Goal: Task Accomplishment & Management: Manage account settings

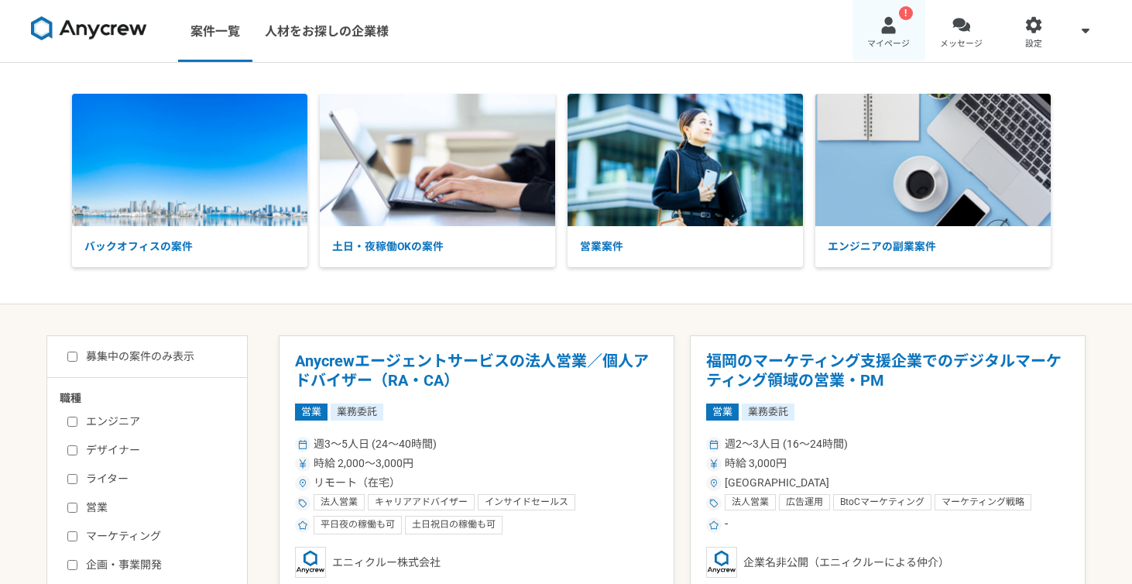
click at [888, 33] on div at bounding box center [889, 25] width 18 height 18
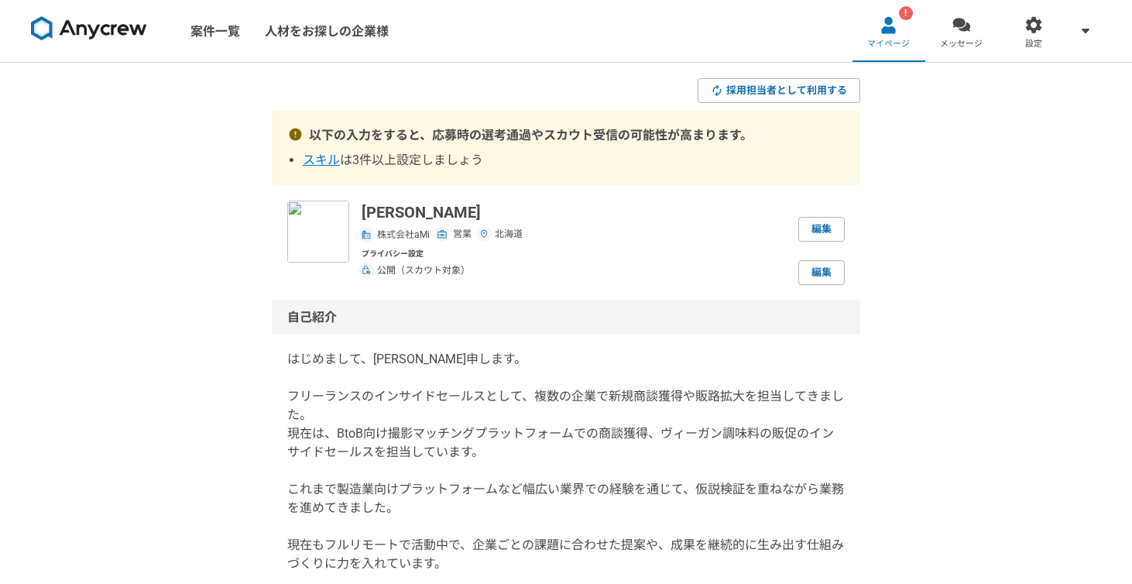
click at [322, 156] on span "スキル" at bounding box center [321, 160] width 37 height 15
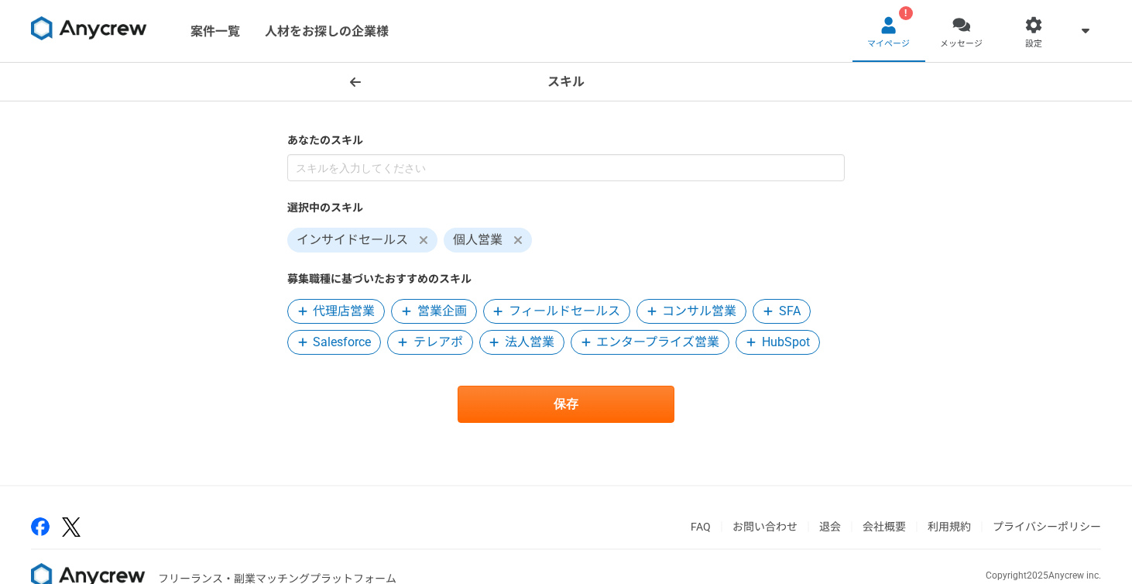
click at [448, 343] on span "テレアポ" at bounding box center [438, 342] width 50 height 19
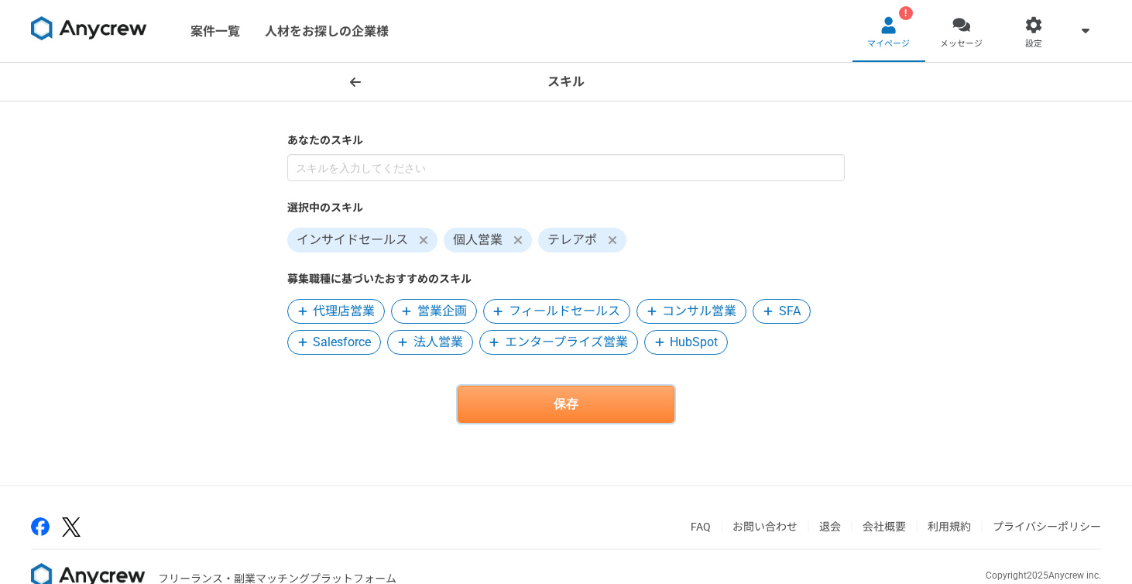
click at [612, 393] on button "保存" at bounding box center [566, 404] width 217 height 37
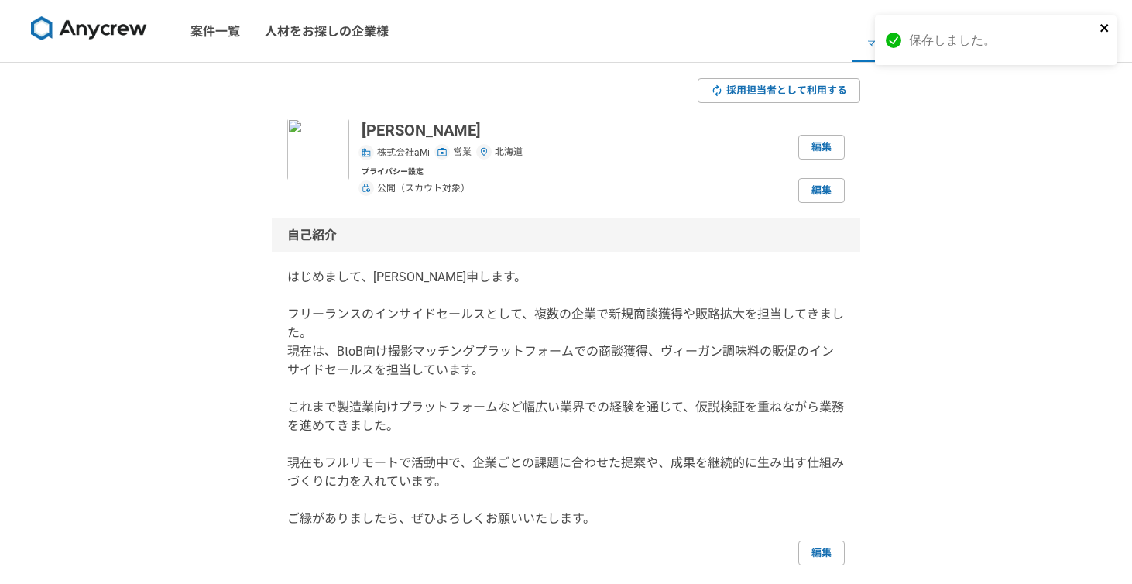
click at [1104, 26] on icon "close" at bounding box center [1104, 28] width 11 height 12
click at [817, 196] on link "編集" at bounding box center [821, 190] width 46 height 25
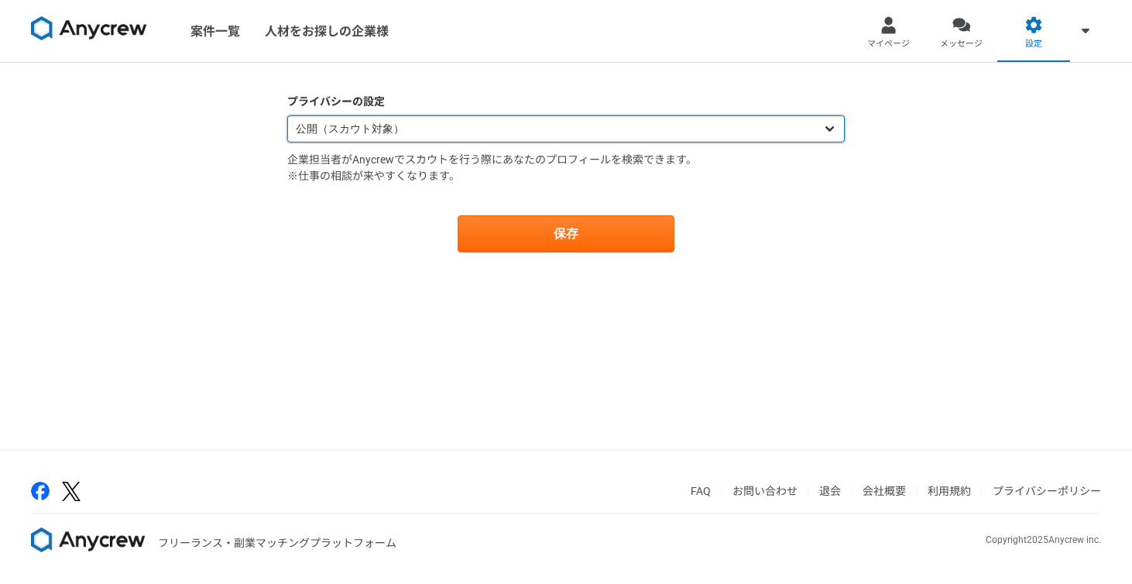
click at [400, 130] on select "公開（スカウト対象） 非公開（スカウト対象外）" at bounding box center [565, 128] width 557 height 27
select select "closed"
click at [287, 115] on select "公開（スカウト対象） 非公開（スカウト対象外）" at bounding box center [565, 128] width 557 height 27
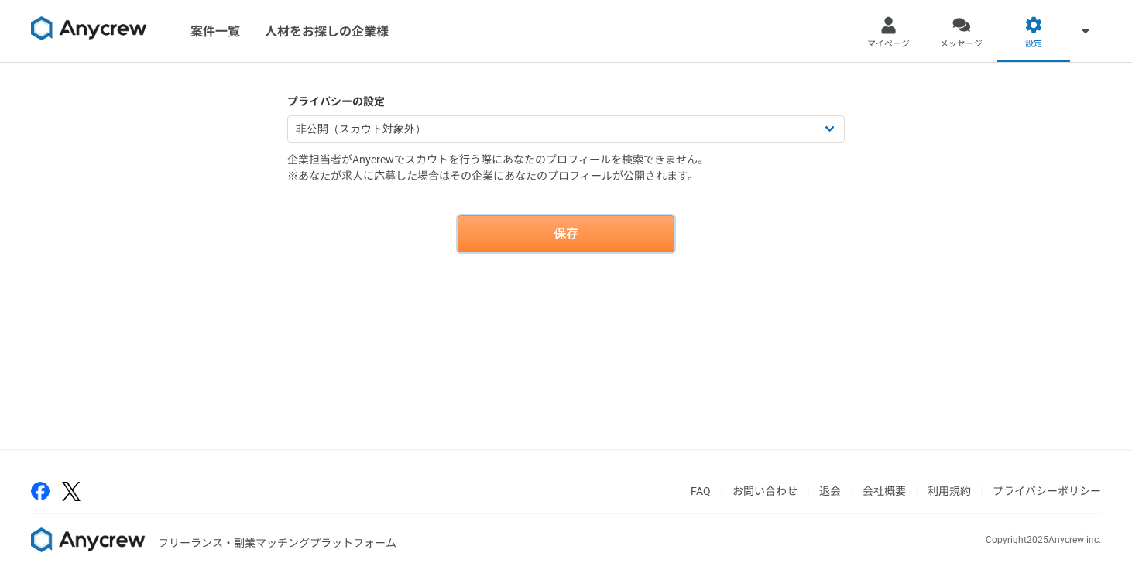
click at [514, 222] on button "保存" at bounding box center [566, 233] width 217 height 37
